Goal: Check status: Check status

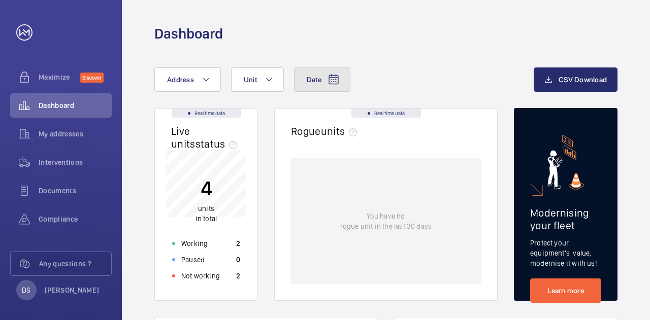
click at [318, 73] on button "Date" at bounding box center [322, 80] width 56 height 24
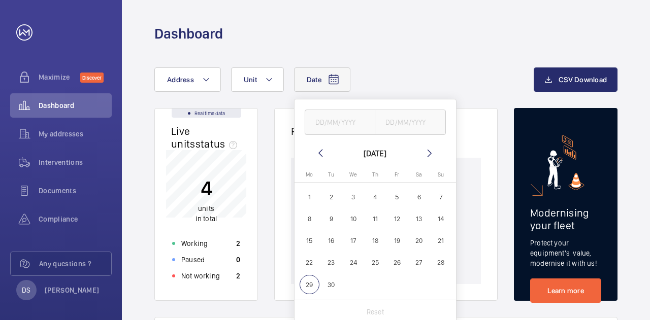
click at [307, 196] on span "1" at bounding box center [310, 197] width 20 height 20
type input "[DATE]"
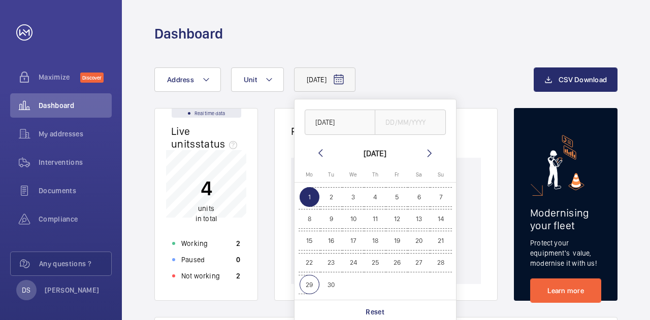
click at [304, 286] on span "29" at bounding box center [310, 285] width 20 height 20
type input "[DATE]"
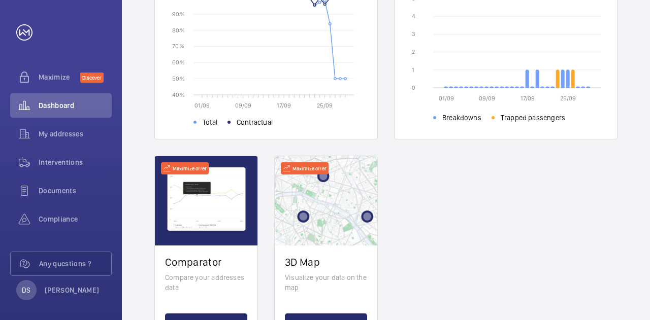
scroll to position [238, 0]
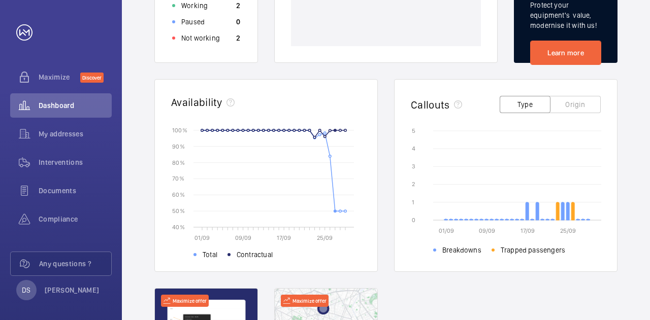
click at [334, 210] on rect at bounding box center [282, 178] width 160 height 97
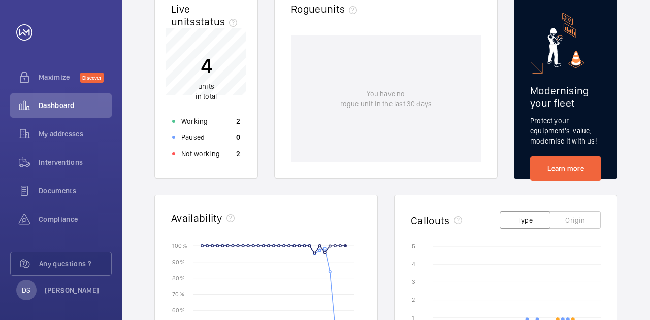
scroll to position [121, 0]
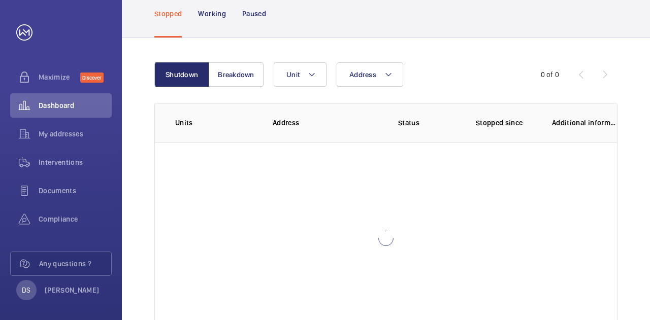
scroll to position [113, 0]
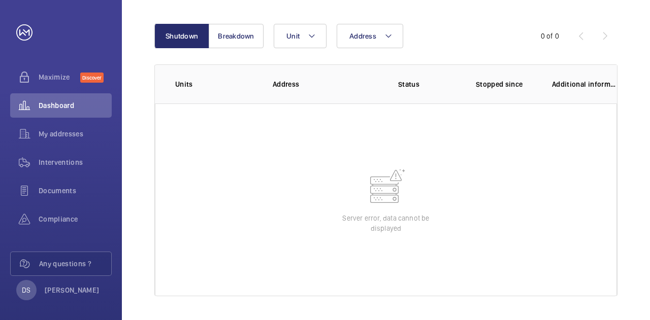
click at [370, 191] on mat-icon at bounding box center [386, 187] width 41 height 41
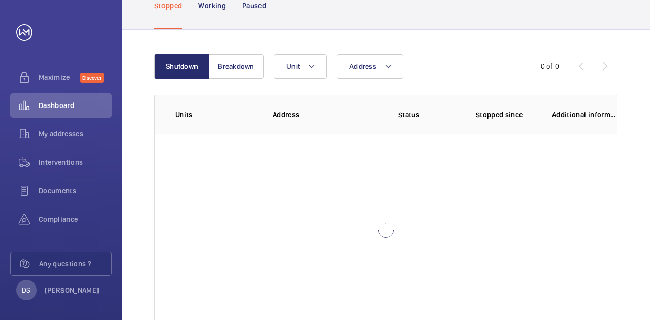
scroll to position [84, 0]
